Goal: Check status: Check status

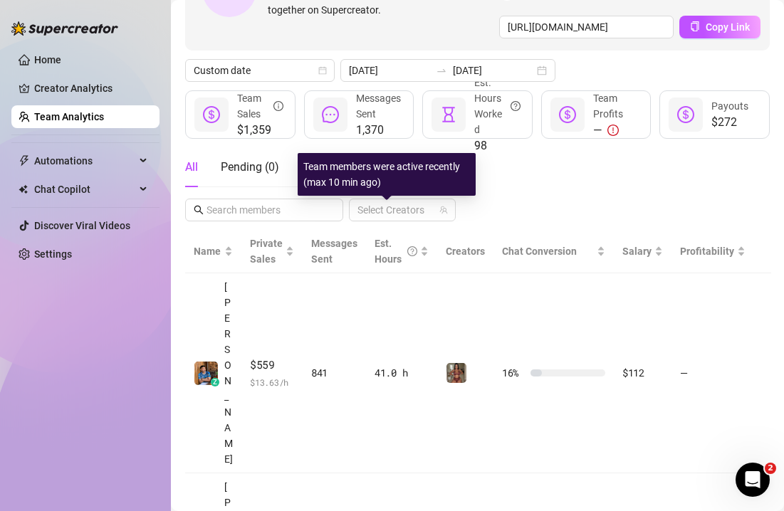
scroll to position [93, 0]
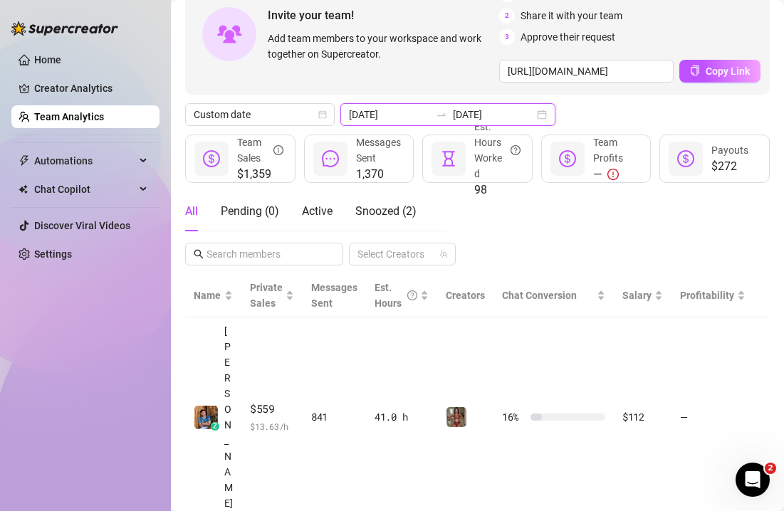
click at [397, 119] on input "[DATE]" at bounding box center [389, 115] width 81 height 16
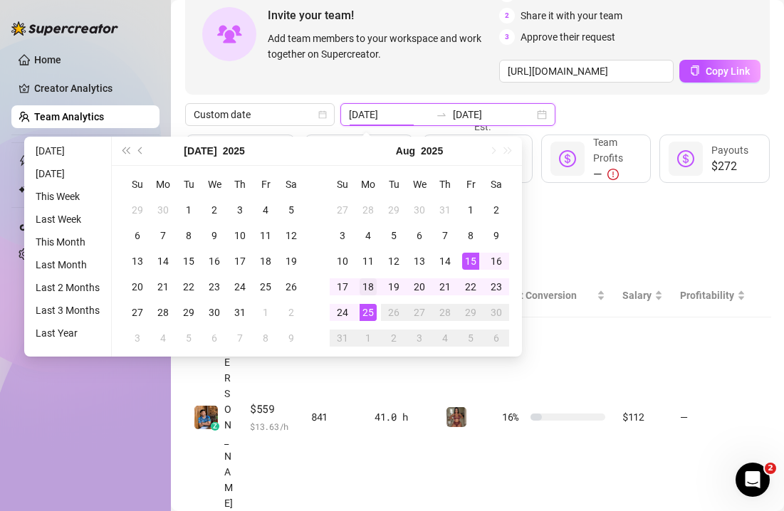
type input "[DATE]"
click at [370, 287] on div "18" at bounding box center [368, 286] width 17 height 17
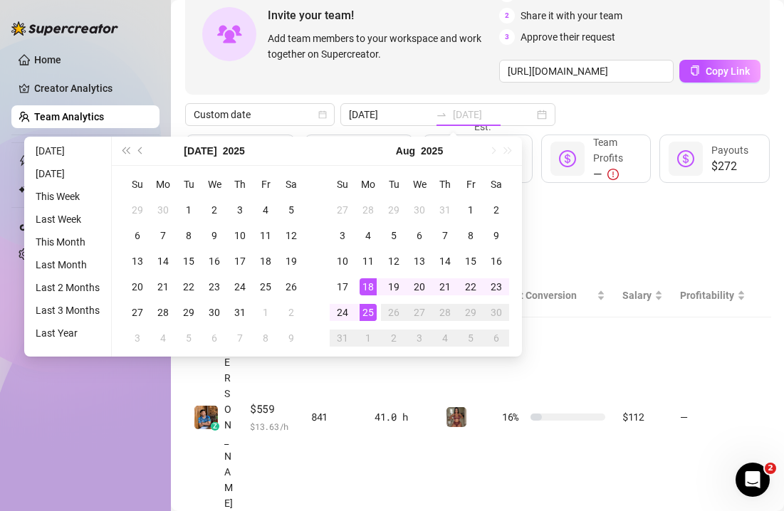
click at [370, 308] on div "25" at bounding box center [368, 312] width 17 height 17
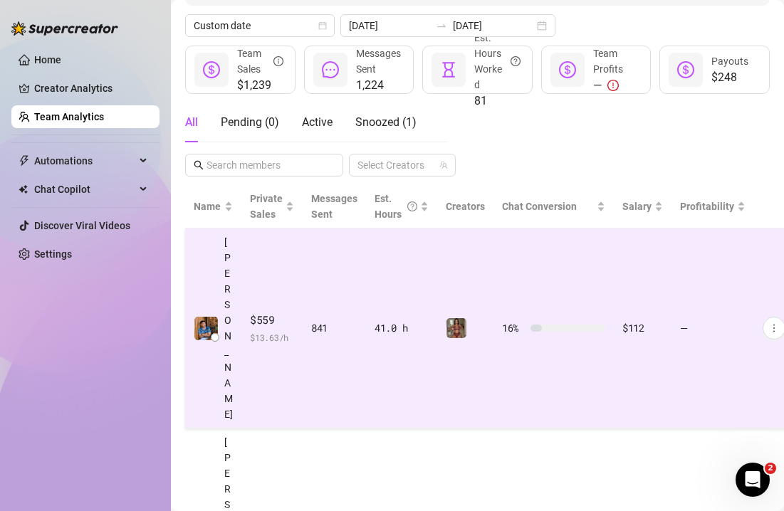
scroll to position [0, 0]
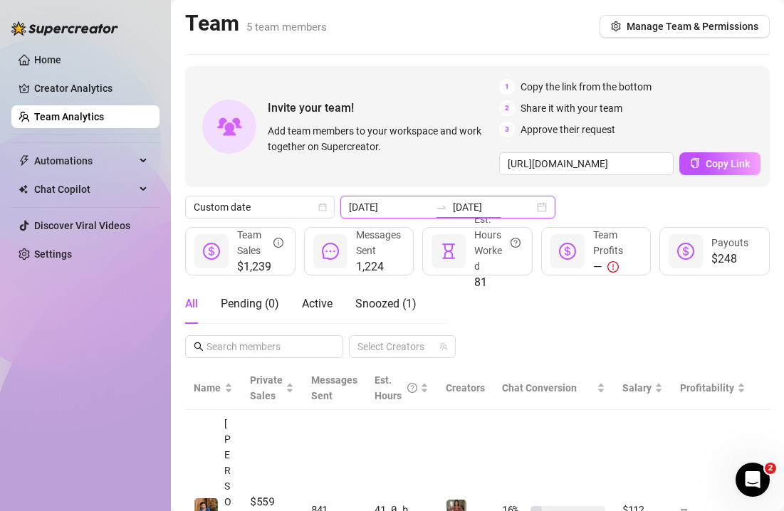
click at [499, 209] on input "[DATE]" at bounding box center [493, 207] width 81 height 16
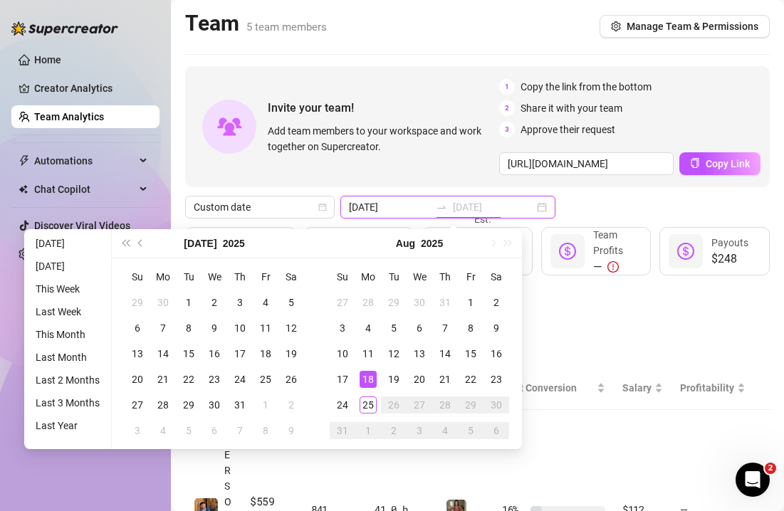
type input "[DATE]"
click at [370, 384] on div "18" at bounding box center [368, 379] width 17 height 17
click at [368, 382] on div "18" at bounding box center [368, 379] width 17 height 17
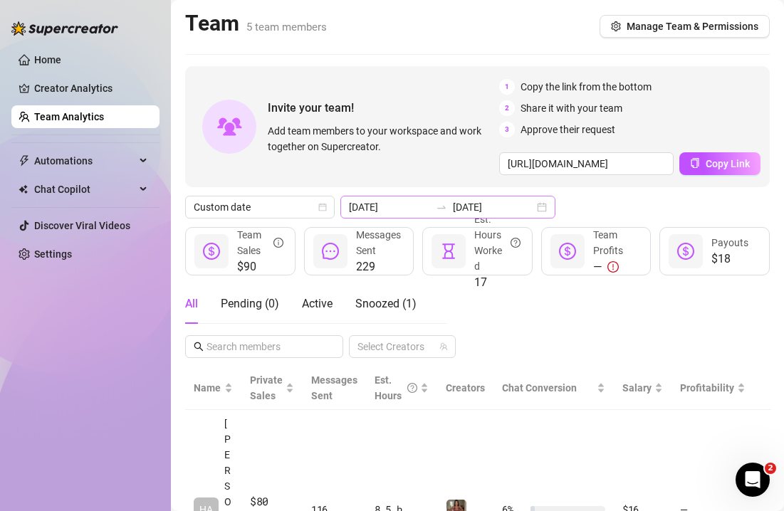
click at [430, 212] on div at bounding box center [441, 207] width 23 height 11
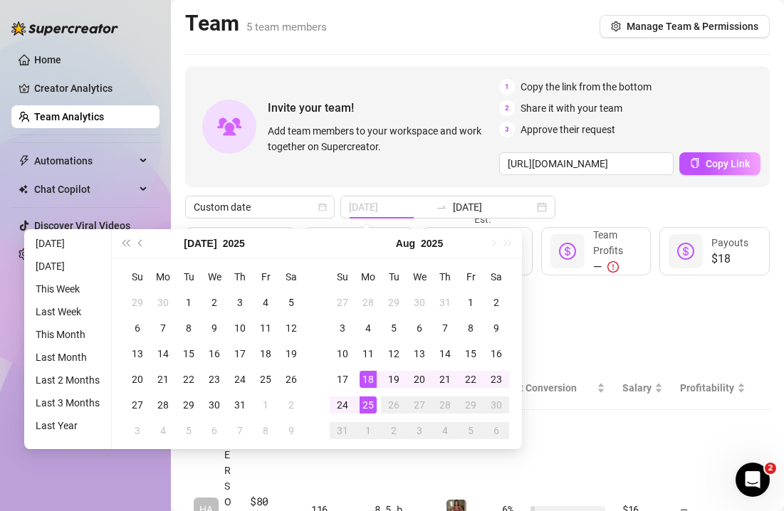
click at [373, 404] on div "25" at bounding box center [368, 405] width 17 height 17
click at [371, 384] on div "18" at bounding box center [368, 379] width 17 height 17
type input "[DATE]"
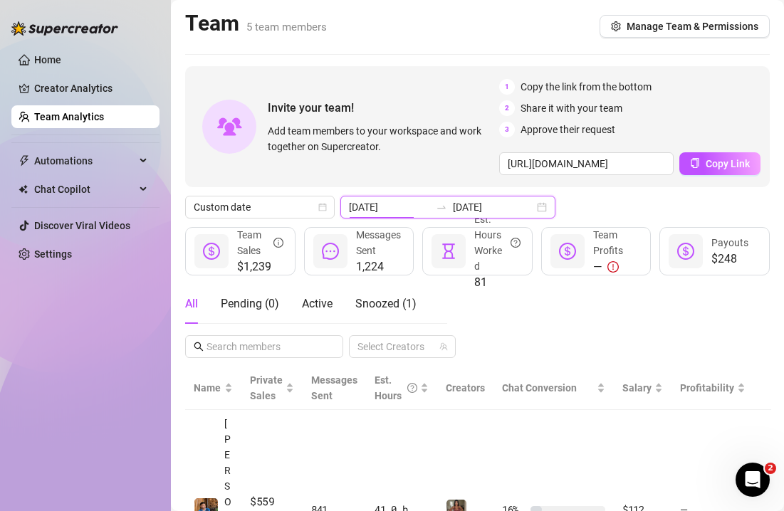
click at [388, 204] on input "[DATE]" at bounding box center [389, 207] width 81 height 16
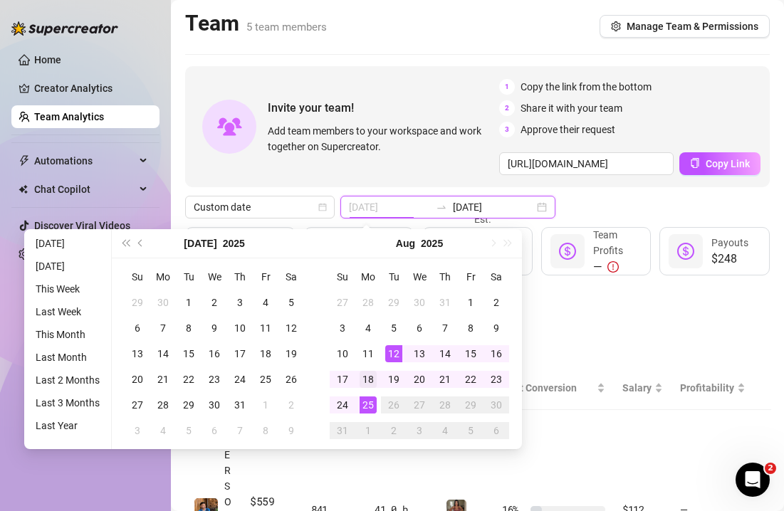
type input "[DATE]"
click at [370, 380] on div "18" at bounding box center [368, 379] width 17 height 17
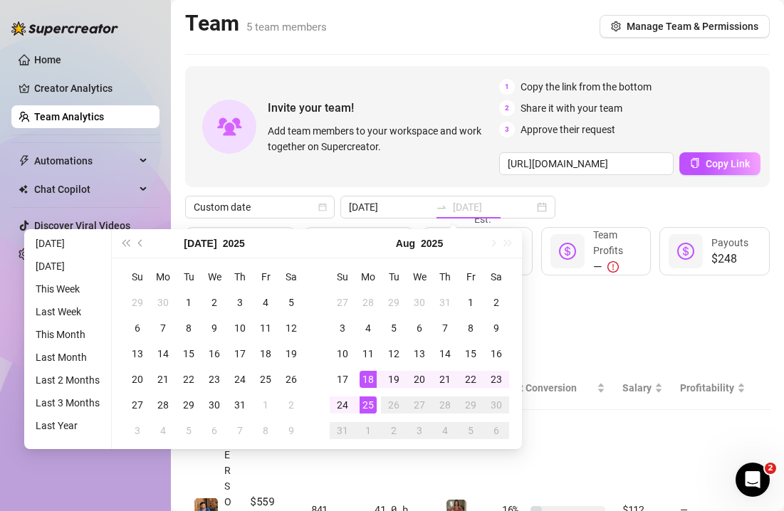
click at [373, 405] on div "25" at bounding box center [368, 405] width 17 height 17
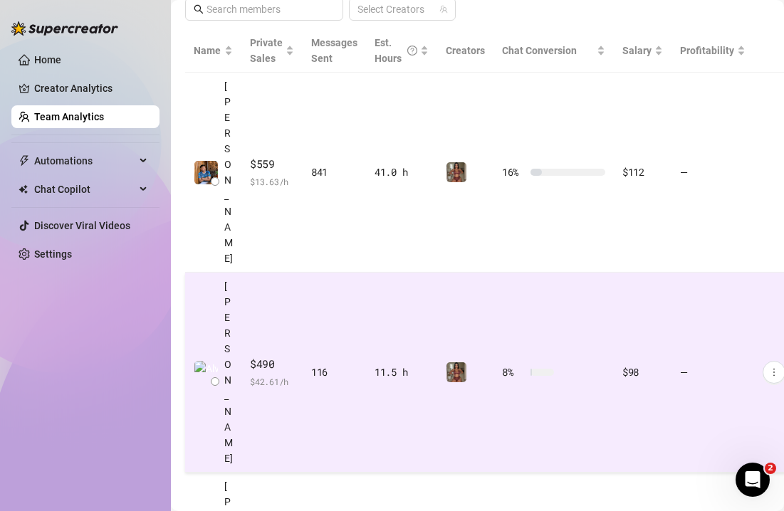
scroll to position [340, 0]
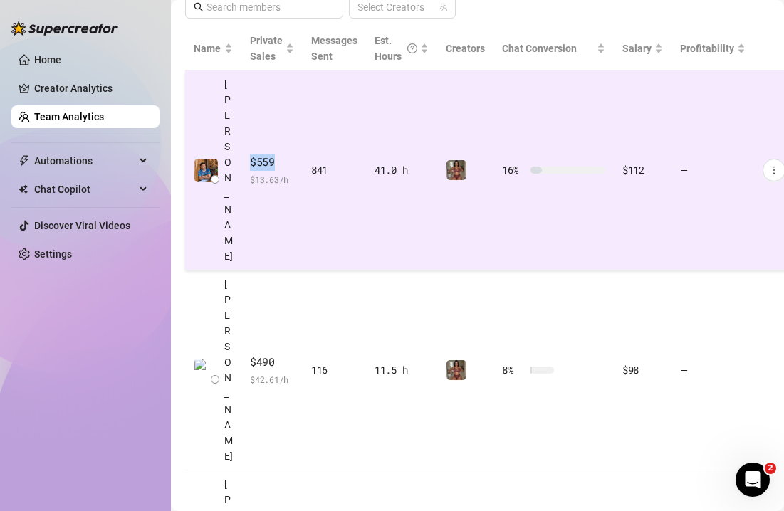
drag, startPoint x: 249, startPoint y: 110, endPoint x: 283, endPoint y: 112, distance: 33.5
click at [283, 112] on td "$559 $ 13.63 /h" at bounding box center [271, 171] width 61 height 200
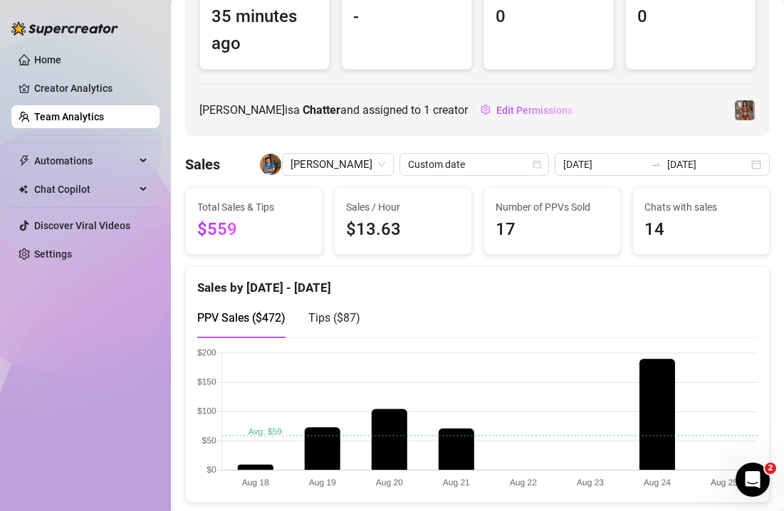
scroll to position [149, 0]
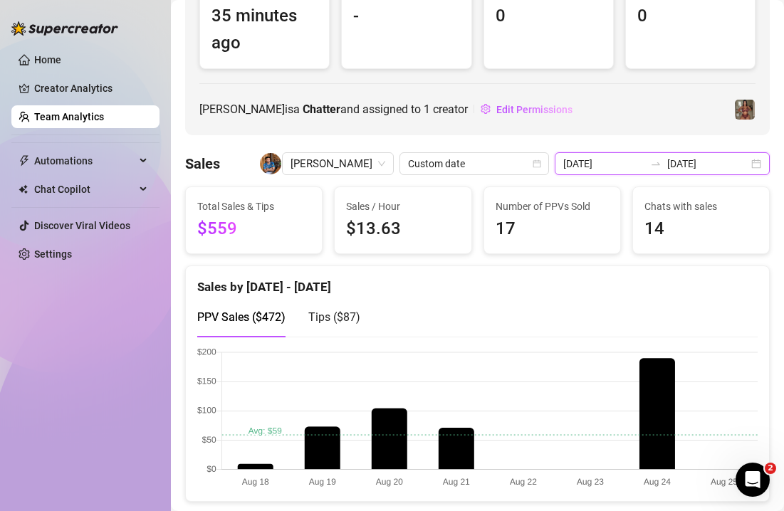
click at [630, 163] on input "[DATE]" at bounding box center [603, 164] width 81 height 16
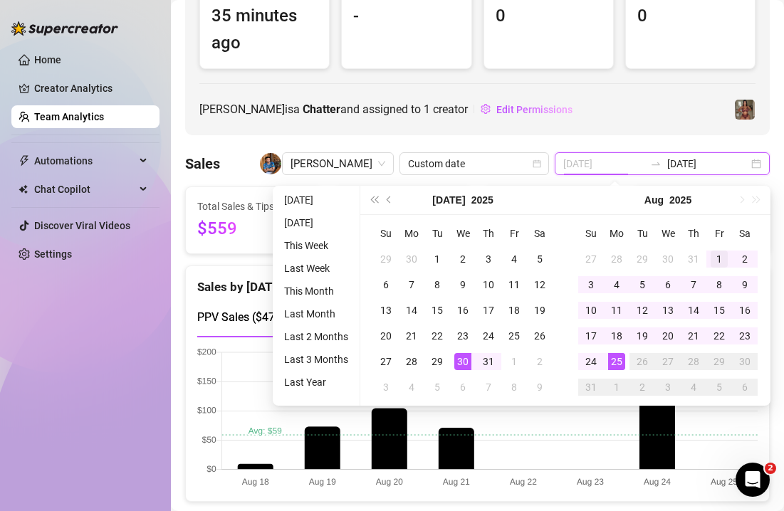
type input "[DATE]"
click at [719, 255] on div "1" at bounding box center [719, 259] width 17 height 17
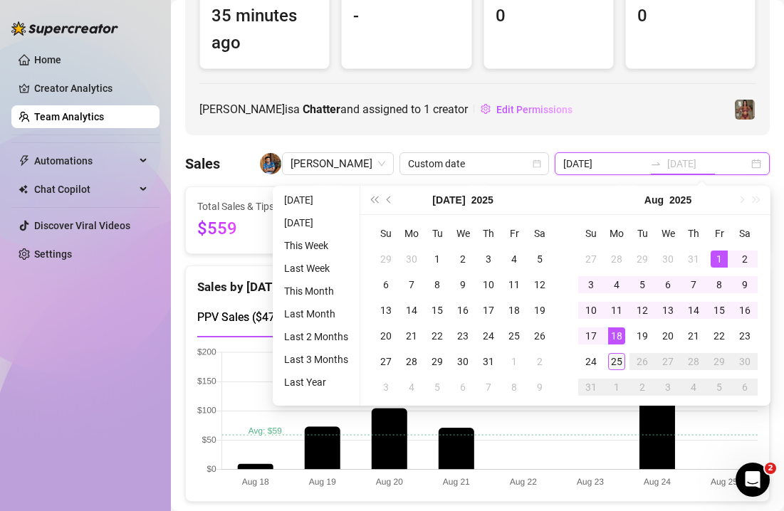
type input "[DATE]"
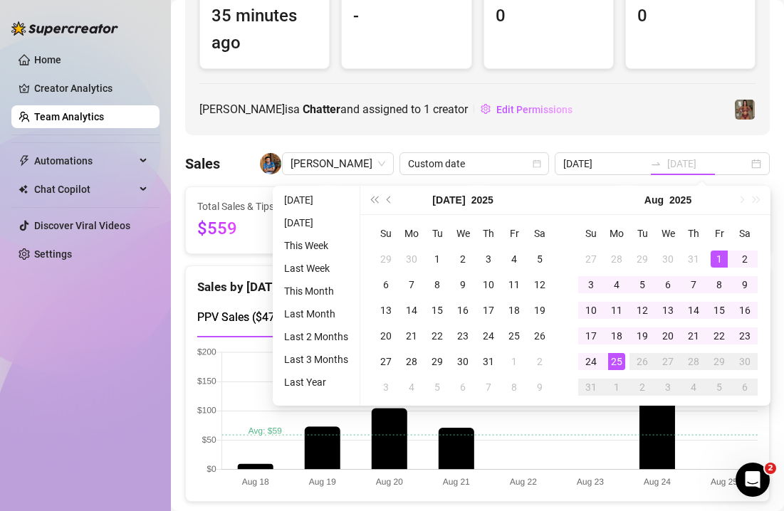
click at [618, 358] on div "25" at bounding box center [616, 361] width 17 height 17
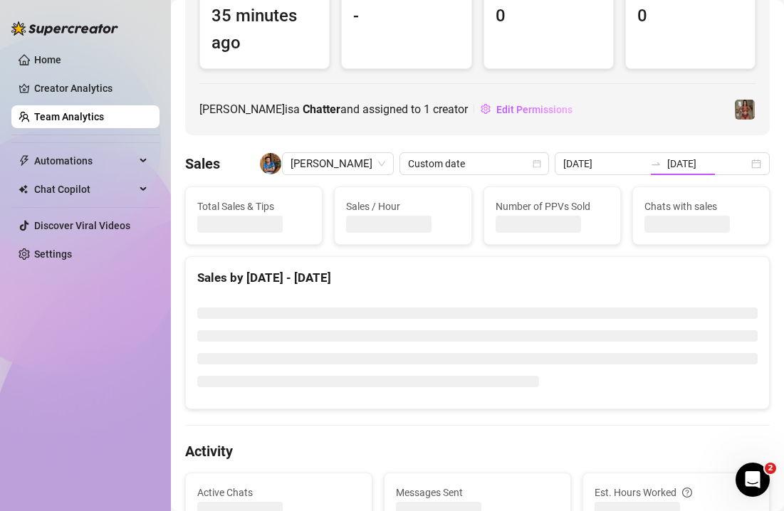
type input "[DATE]"
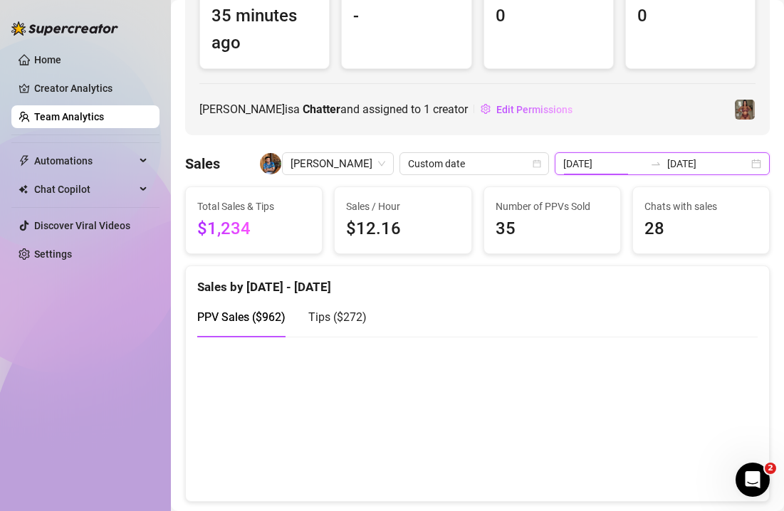
click at [625, 165] on input "[DATE]" at bounding box center [603, 164] width 81 height 16
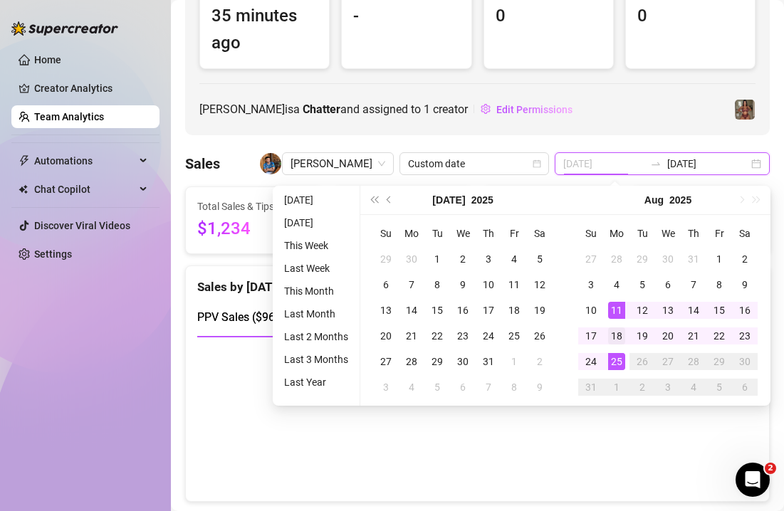
type input "[DATE]"
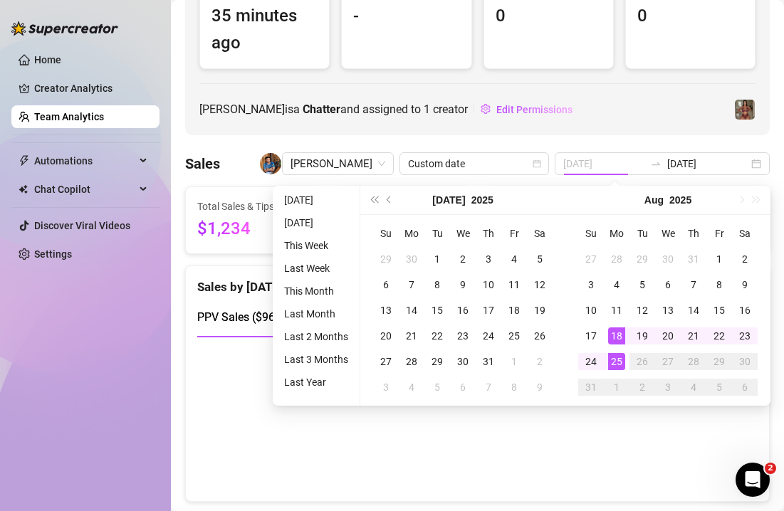
click at [622, 337] on div "18" at bounding box center [616, 336] width 17 height 17
click at [613, 365] on div "25" at bounding box center [616, 361] width 17 height 17
type input "[DATE]"
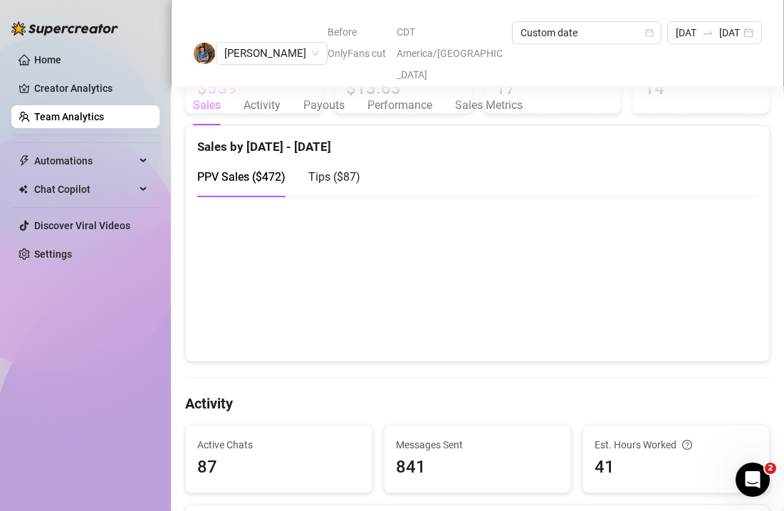
scroll to position [166, 0]
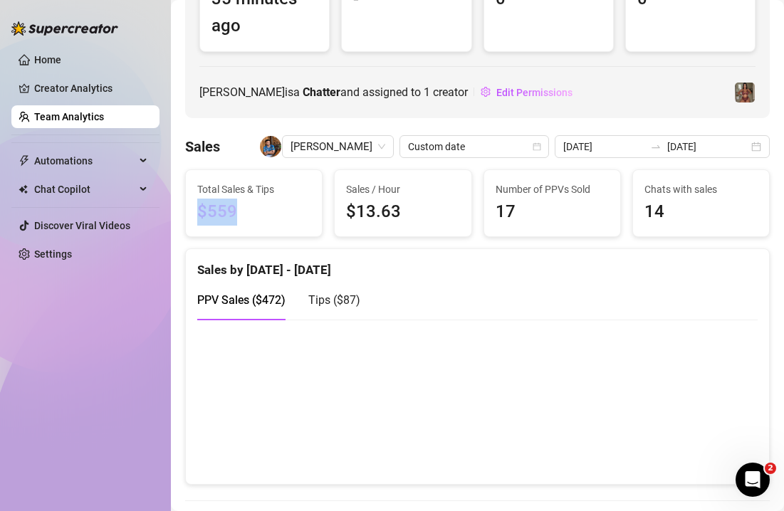
drag, startPoint x: 196, startPoint y: 209, endPoint x: 249, endPoint y: 209, distance: 53.4
click at [249, 209] on div "Total Sales & Tips $559" at bounding box center [254, 203] width 136 height 67
copy span "$559"
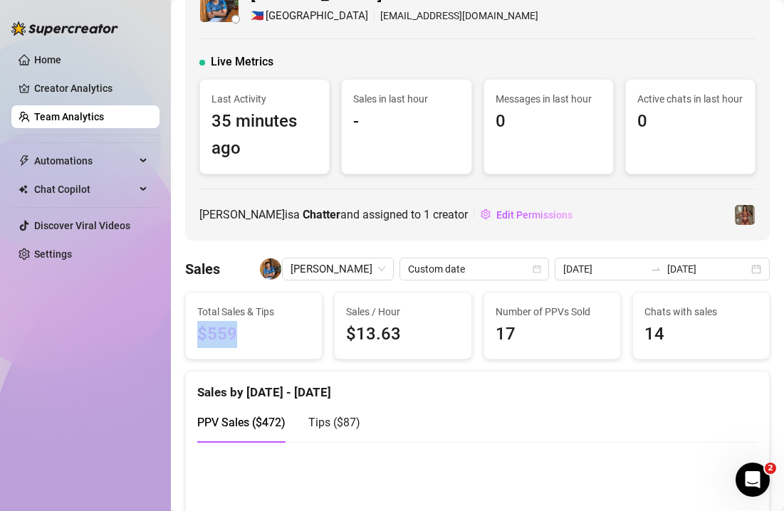
scroll to position [71, 0]
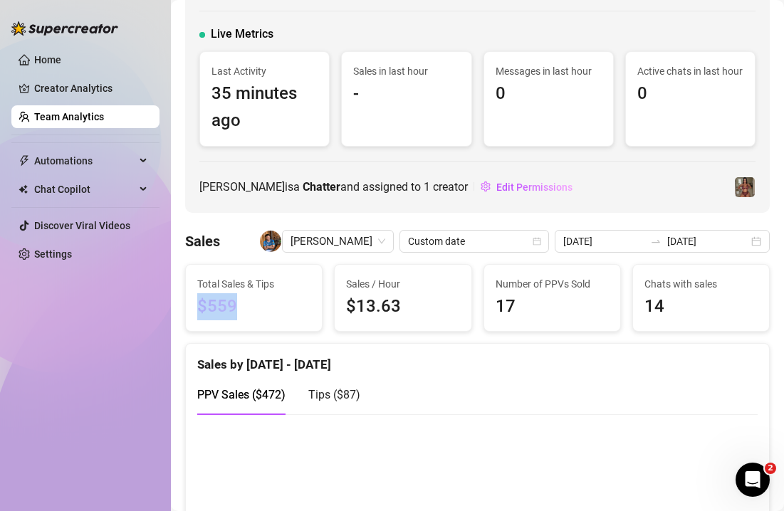
copy span "$559"
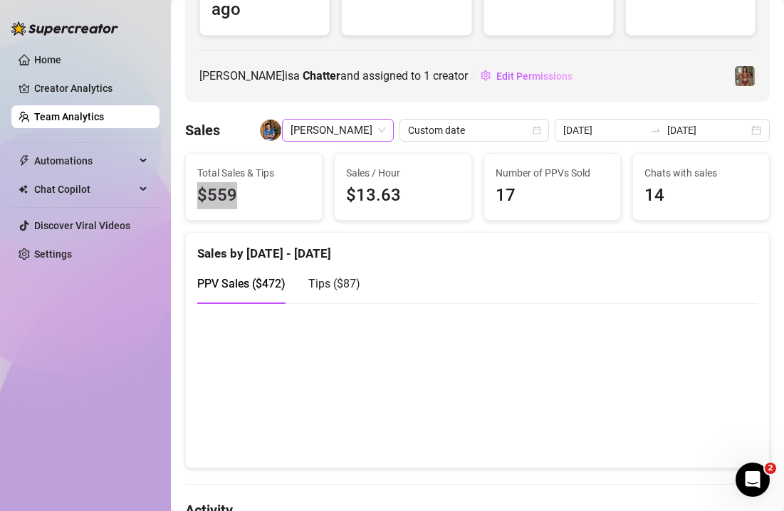
scroll to position [216, 0]
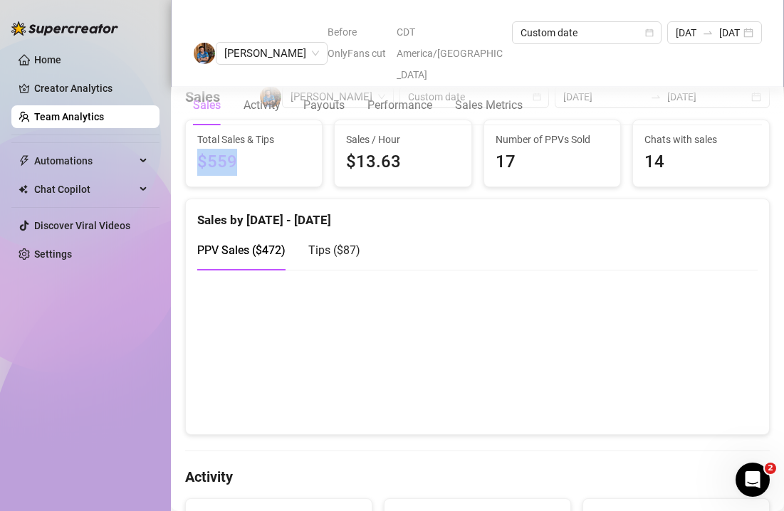
click at [72, 123] on link "Team Analytics" at bounding box center [69, 116] width 70 height 11
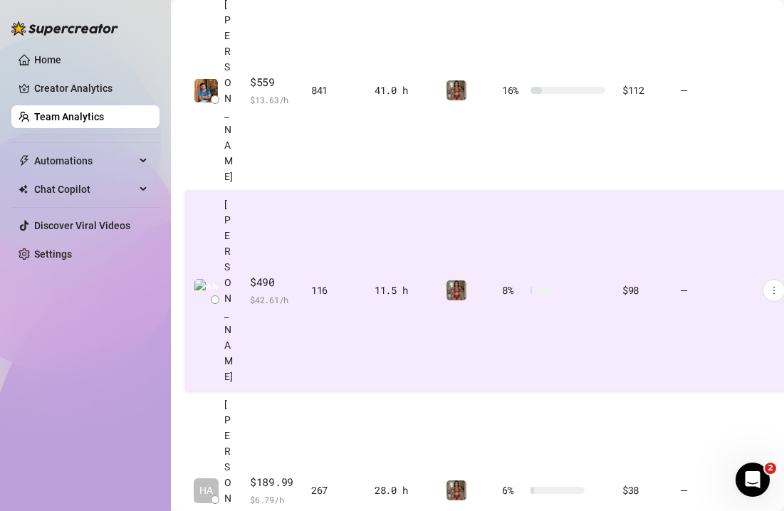
scroll to position [472, 0]
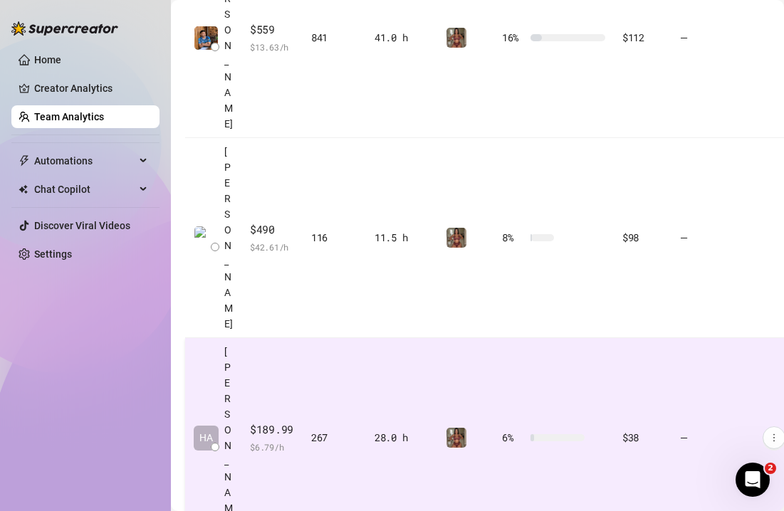
click at [333, 430] on div "267" at bounding box center [334, 438] width 46 height 16
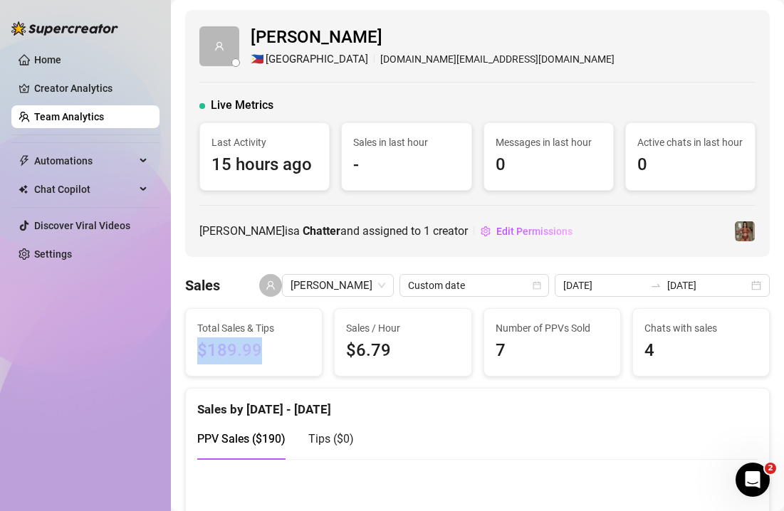
drag, startPoint x: 199, startPoint y: 348, endPoint x: 261, endPoint y: 354, distance: 63.0
click at [261, 354] on span "$189.99" at bounding box center [253, 351] width 113 height 27
click at [217, 349] on span "$189.99" at bounding box center [253, 351] width 113 height 27
click at [97, 123] on link "Team Analytics" at bounding box center [69, 116] width 70 height 11
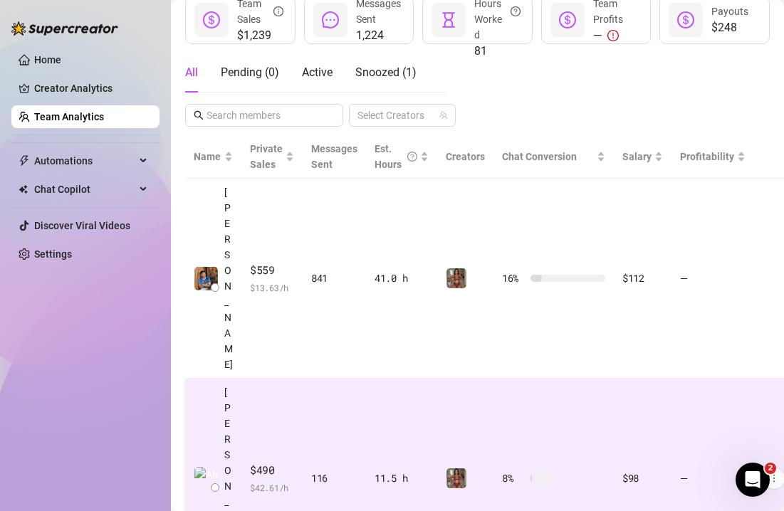
scroll to position [318, 0]
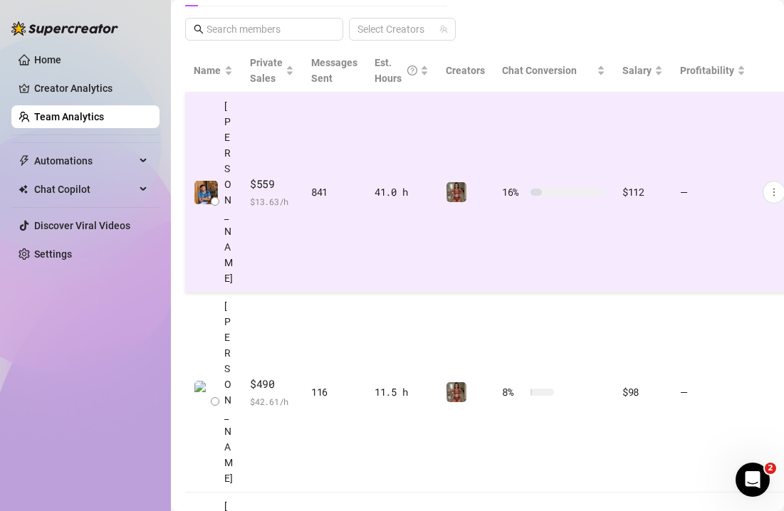
click at [284, 194] on span "$ 13.63 /h" at bounding box center [272, 201] width 44 height 14
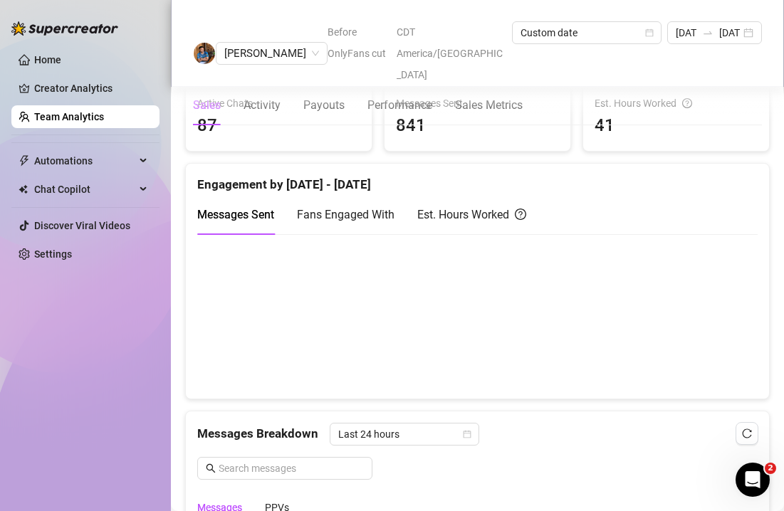
scroll to position [512, 0]
